Goal: Task Accomplishment & Management: Manage account settings

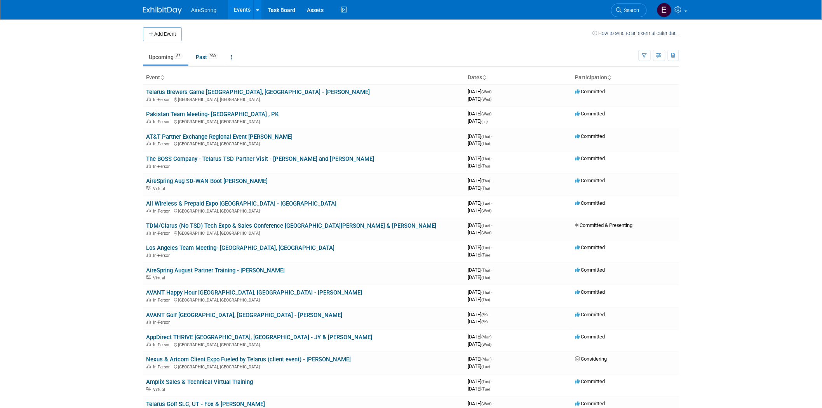
scroll to position [129, 0]
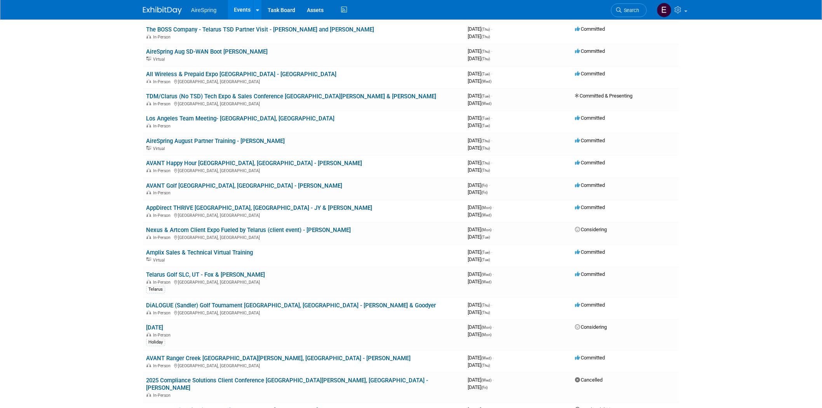
drag, startPoint x: 206, startPoint y: 204, endPoint x: 218, endPoint y: 203, distance: 11.7
click at [206, 204] on link "AppDirect THRIVE [GEOGRAPHIC_DATA], [GEOGRAPHIC_DATA] - JY & [PERSON_NAME]" at bounding box center [259, 207] width 226 height 7
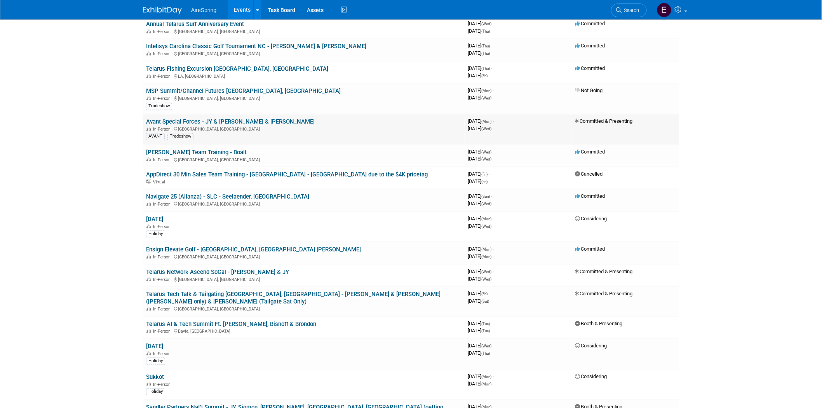
scroll to position [648, 0]
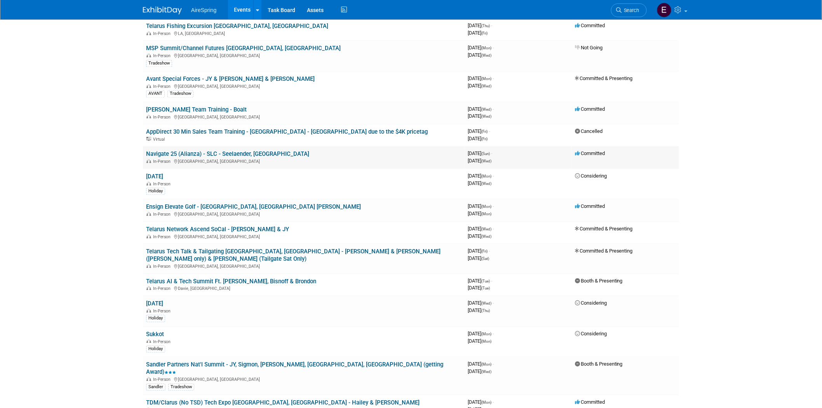
click at [237, 150] on link "Navigate 25 (Alianza) - SLC - Seelaender, [GEOGRAPHIC_DATA]" at bounding box center [227, 153] width 163 height 7
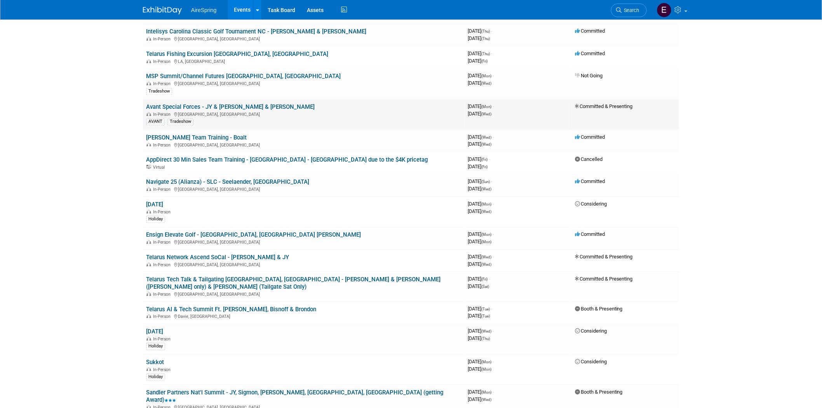
scroll to position [604, 0]
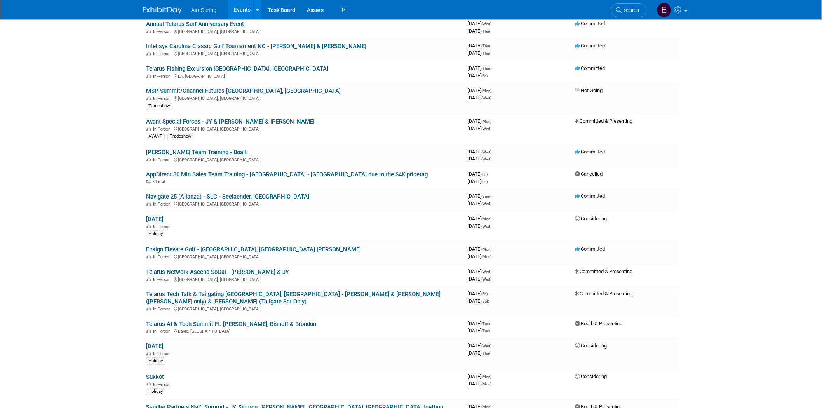
drag, startPoint x: 232, startPoint y: 106, endPoint x: 228, endPoint y: 111, distance: 6.1
click at [232, 119] on link "Avant Special Forces - JY & [PERSON_NAME] & [PERSON_NAME]" at bounding box center [230, 122] width 169 height 7
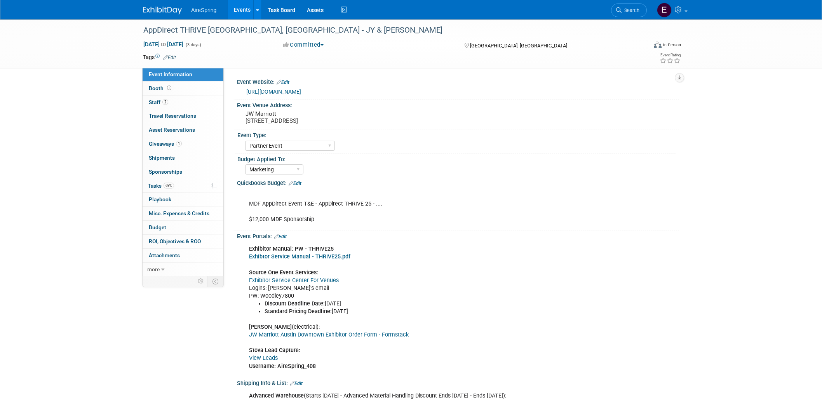
select select "Partner Event"
select select "Marketing"
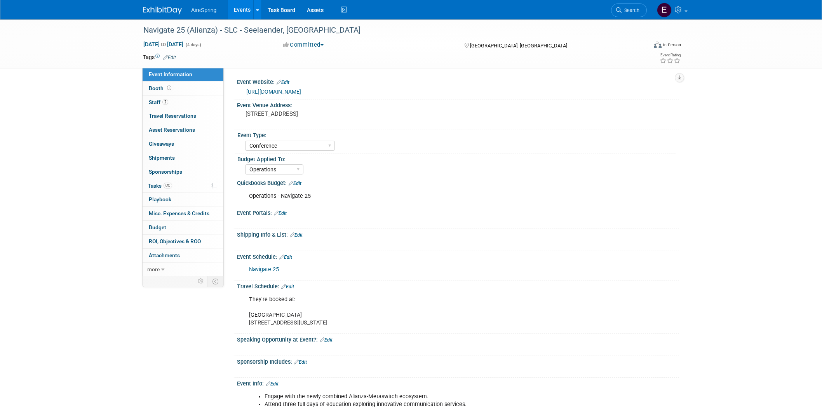
select select "Conference"
select select "Operations"
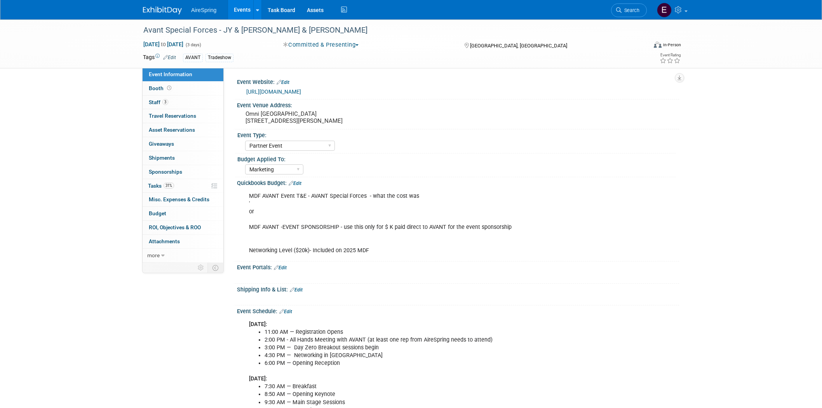
select select "Partner Event"
select select "Marketing"
click at [293, 91] on link "https://events.goavant.net/Special-Forces-25" at bounding box center [273, 92] width 55 height 6
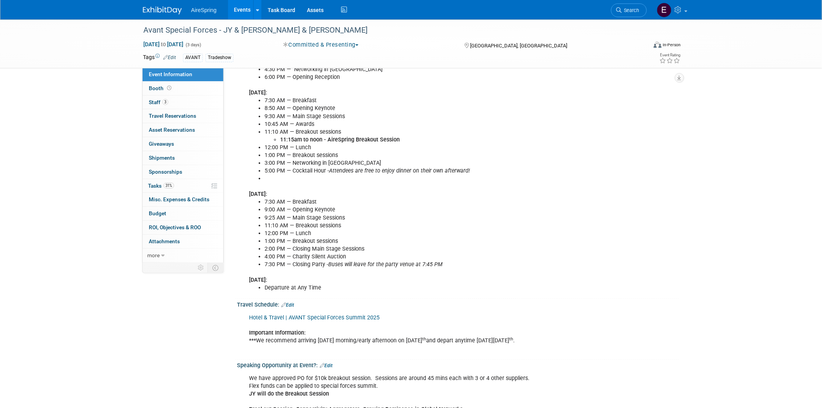
scroll to position [259, 0]
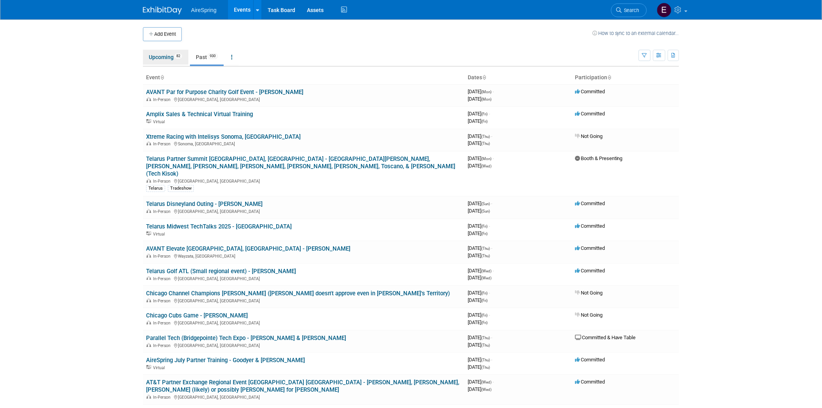
click at [165, 56] on link "Upcoming 82" at bounding box center [165, 57] width 45 height 15
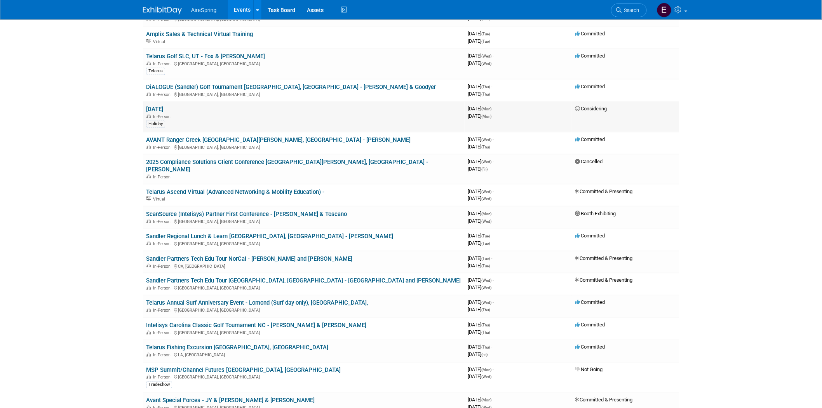
scroll to position [475, 0]
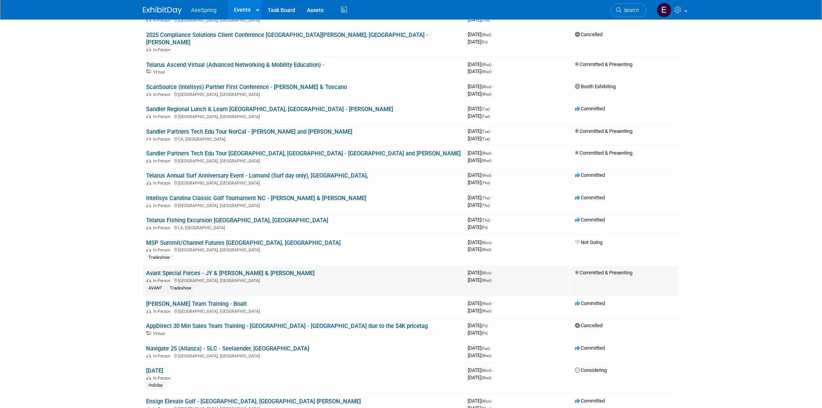
click at [223, 270] on link "Avant Special Forces - JY & [PERSON_NAME] & [PERSON_NAME]" at bounding box center [230, 273] width 169 height 7
click at [234, 270] on link "Avant Special Forces - JY & [PERSON_NAME] & [PERSON_NAME]" at bounding box center [230, 273] width 169 height 7
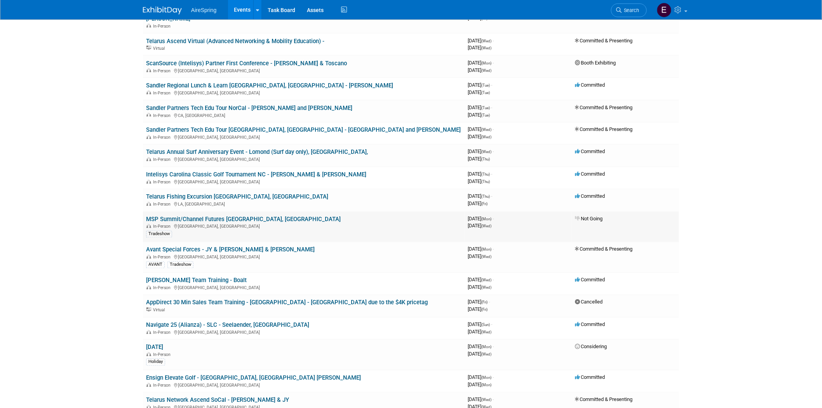
scroll to position [518, 0]
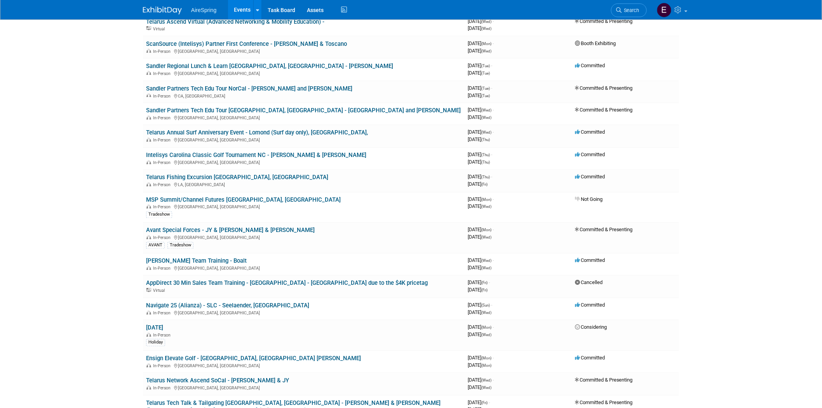
drag, startPoint x: 417, startPoint y: 220, endPoint x: 45, endPoint y: 150, distance: 378.3
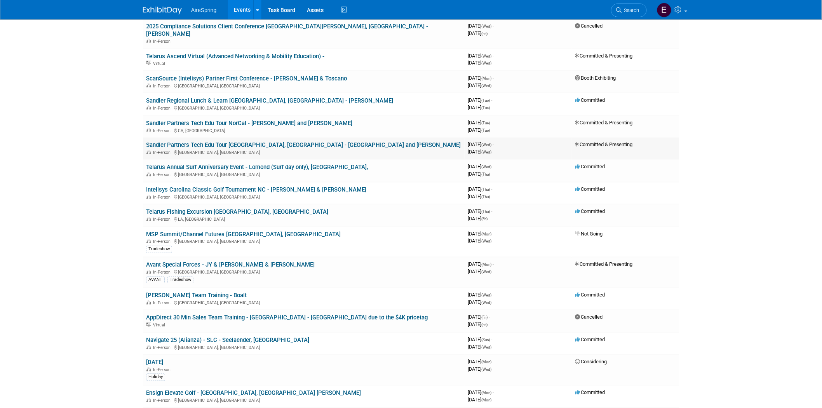
scroll to position [561, 0]
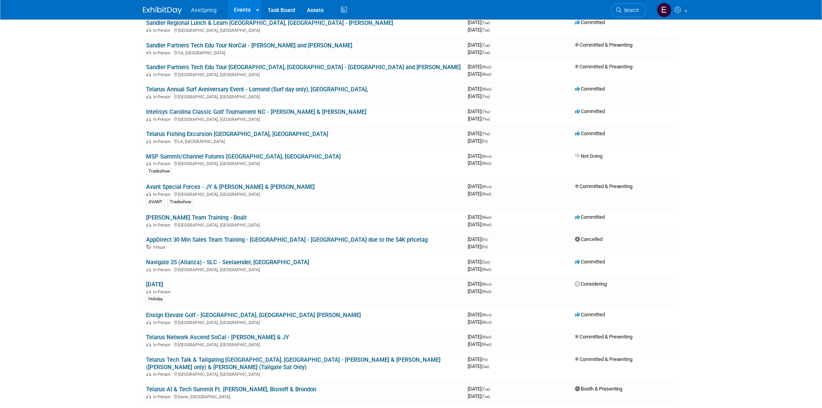
click at [238, 184] on link "Avant Special Forces - JY & [PERSON_NAME] & [PERSON_NAME]" at bounding box center [230, 187] width 169 height 7
drag, startPoint x: 243, startPoint y: 169, endPoint x: 229, endPoint y: 172, distance: 13.9
click at [243, 184] on link "Avant Special Forces - JY & [PERSON_NAME] & [PERSON_NAME]" at bounding box center [230, 187] width 169 height 7
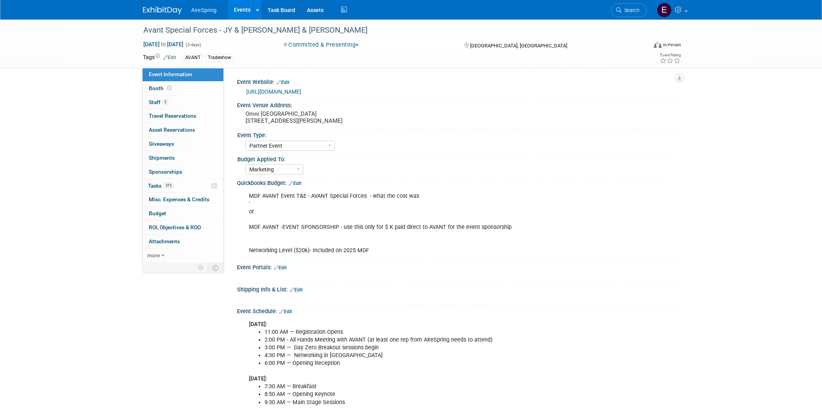
select select "Partner Event"
select select "Marketing"
click at [298, 91] on link "https://events.goavant.net/Special-Forces-25" at bounding box center [273, 92] width 55 height 6
drag, startPoint x: 160, startPoint y: 101, endPoint x: 157, endPoint y: 77, distance: 24.7
click at [160, 101] on span "Staff 3" at bounding box center [158, 102] width 19 height 6
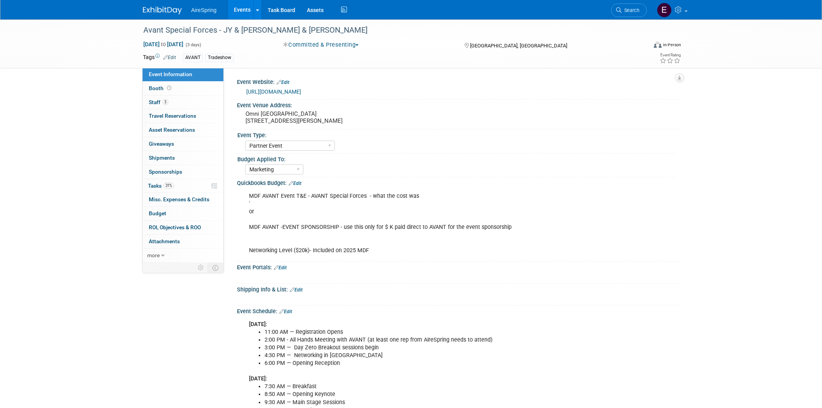
select select "Partner Event"
select select "Marketing"
select select "Partner Event"
select select "Marketing"
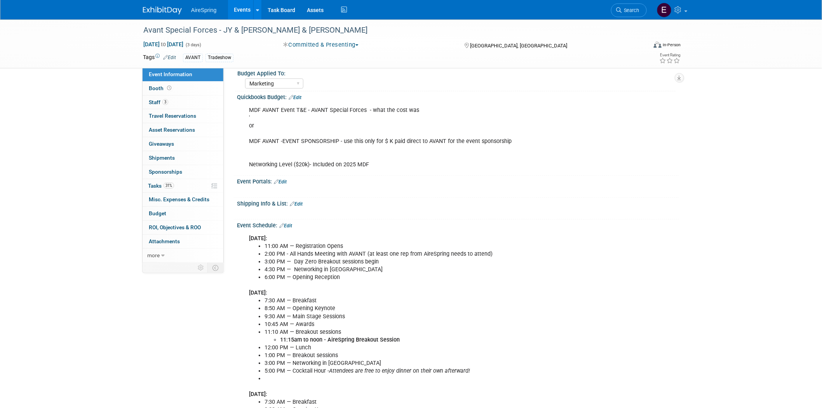
scroll to position [86, 0]
click at [162, 101] on span "Staff 3" at bounding box center [158, 102] width 19 height 6
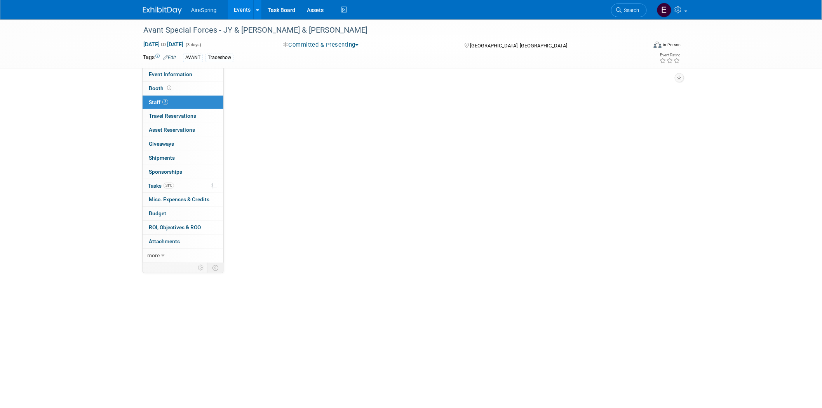
scroll to position [0, 0]
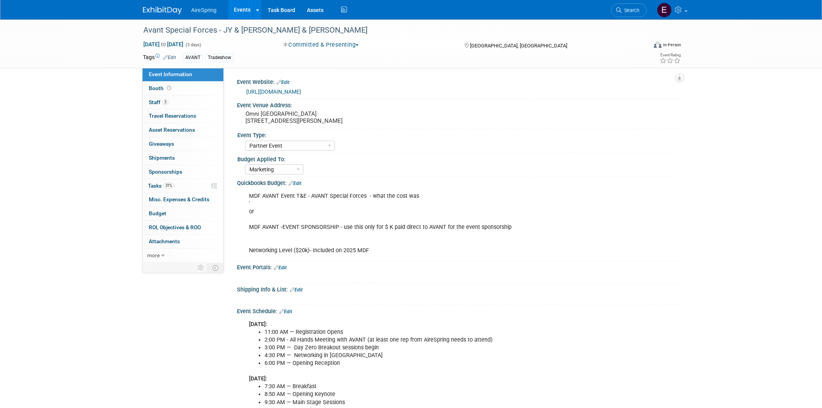
select select "Partner Event"
select select "Marketing"
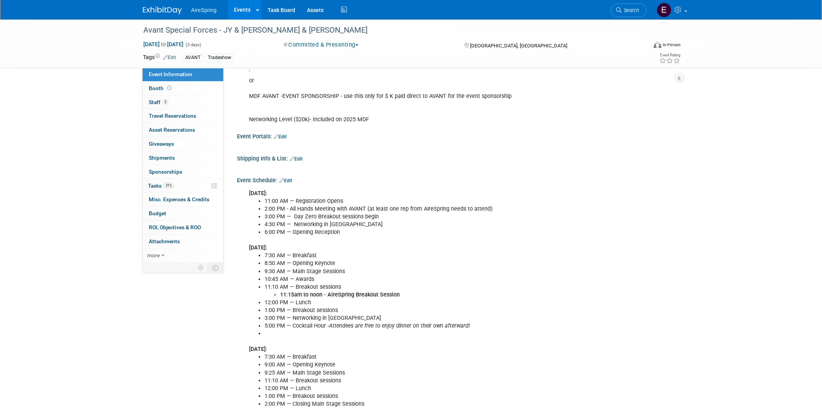
scroll to position [129, 0]
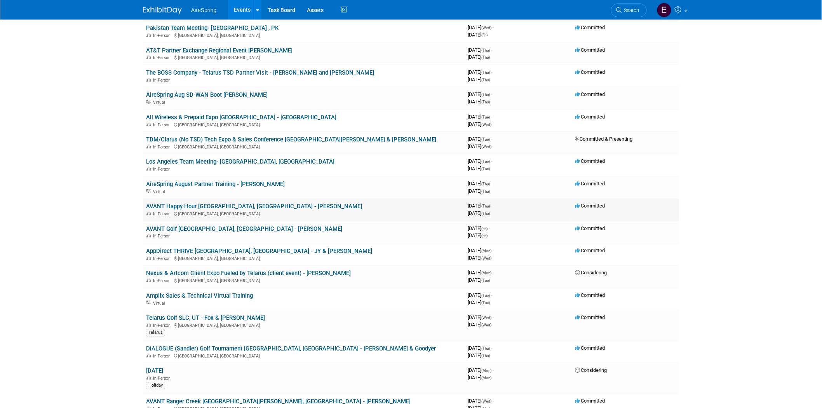
scroll to position [173, 0]
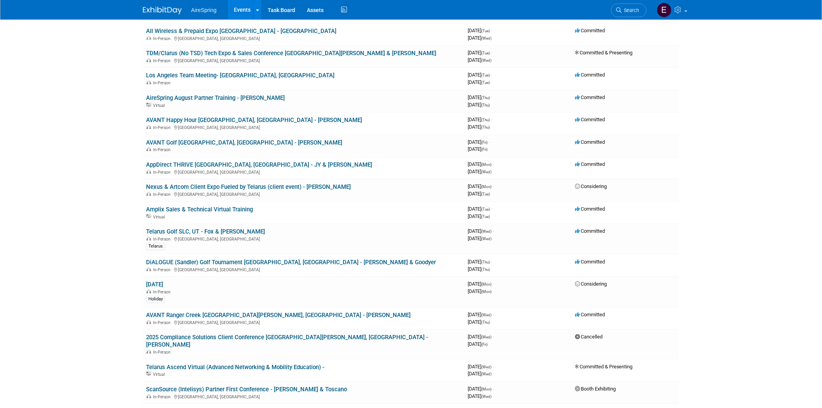
drag, startPoint x: 211, startPoint y: 115, endPoint x: 227, endPoint y: 118, distance: 16.9
click at [211, 117] on link "AVANT Happy Hour [GEOGRAPHIC_DATA], [GEOGRAPHIC_DATA] - [PERSON_NAME]" at bounding box center [254, 120] width 216 height 7
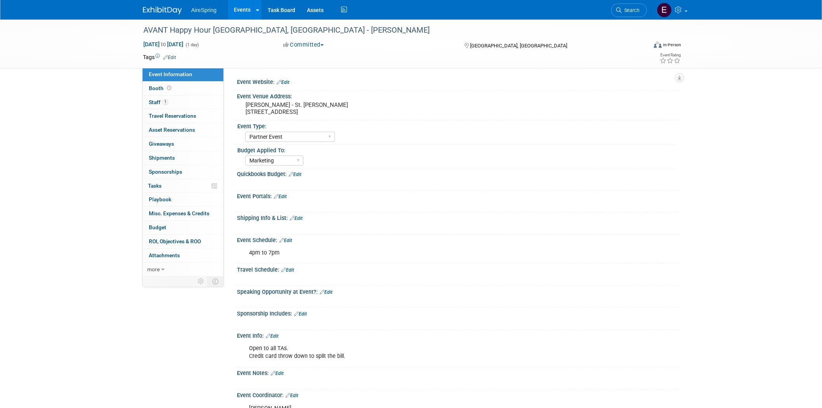
select select "Partner Event"
select select "Marketing"
